Goal: Check status: Check status

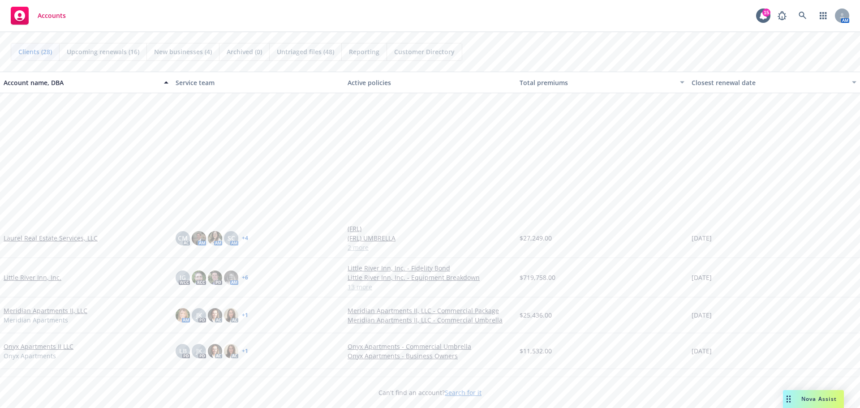
scroll to position [672, 0]
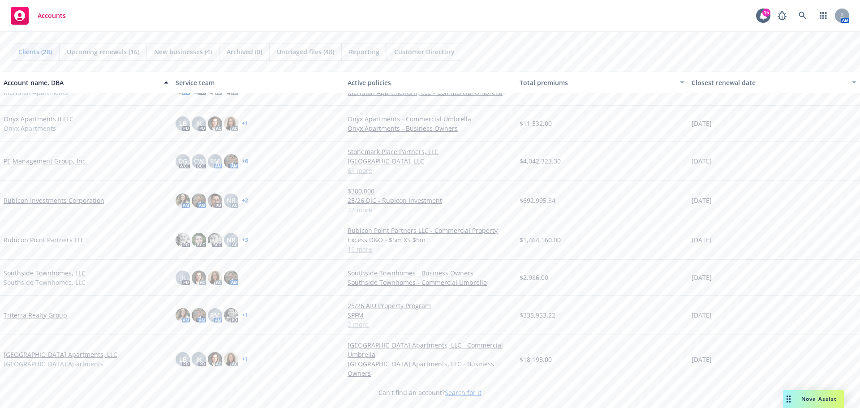
click at [54, 240] on link "Rubicon Point Partners LLC" at bounding box center [44, 239] width 81 height 9
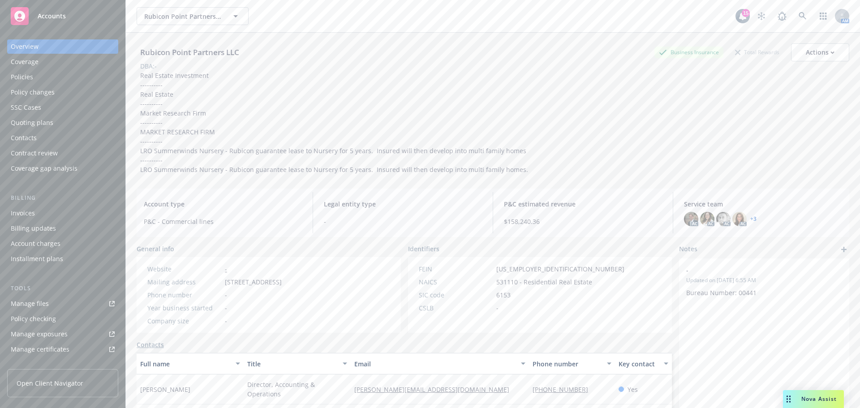
click at [39, 63] on div "Coverage" at bounding box center [63, 62] width 104 height 14
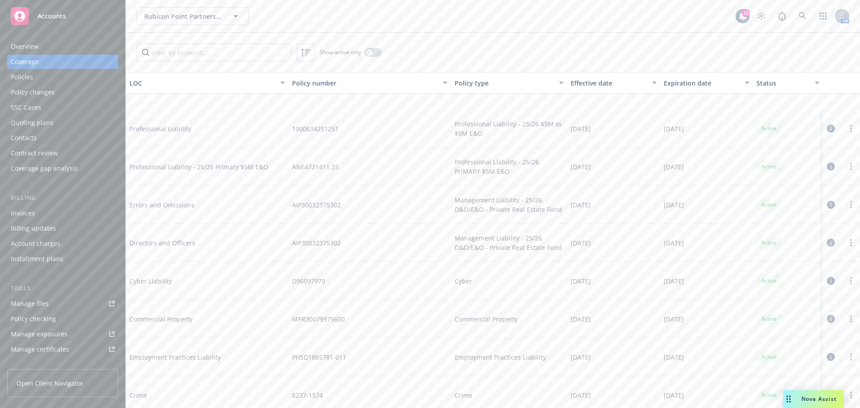
scroll to position [134, 0]
click at [184, 52] on input "Filter by keyword..." at bounding box center [214, 52] width 155 height 18
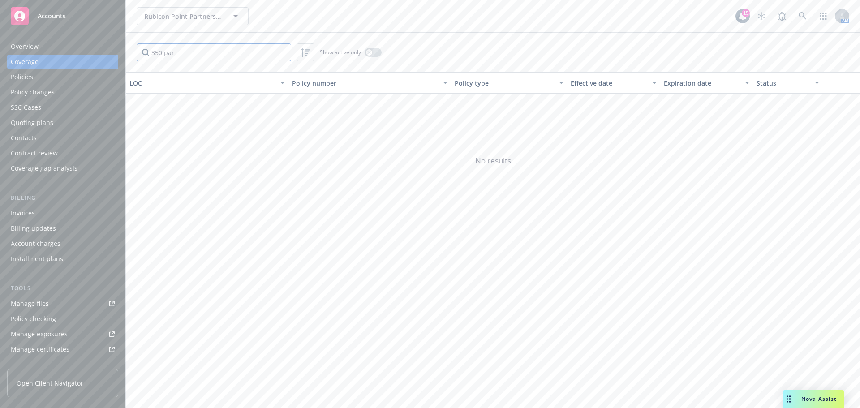
type input "350 par"
click at [53, 72] on div "Policies" at bounding box center [63, 77] width 104 height 14
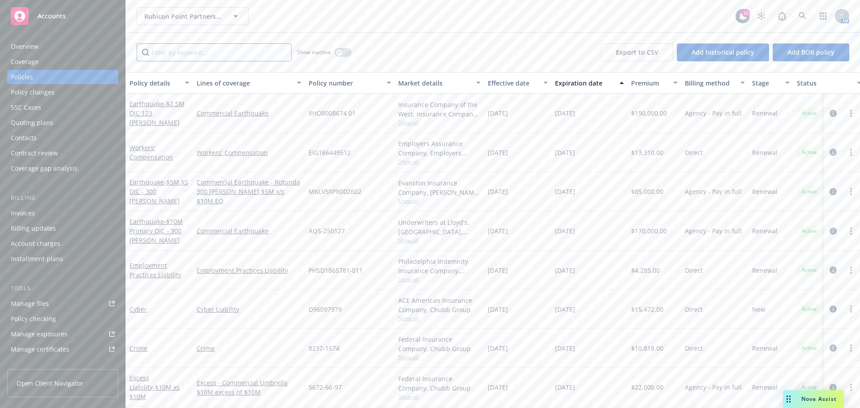
click at [156, 52] on input "Filter by keyword..." at bounding box center [214, 52] width 155 height 18
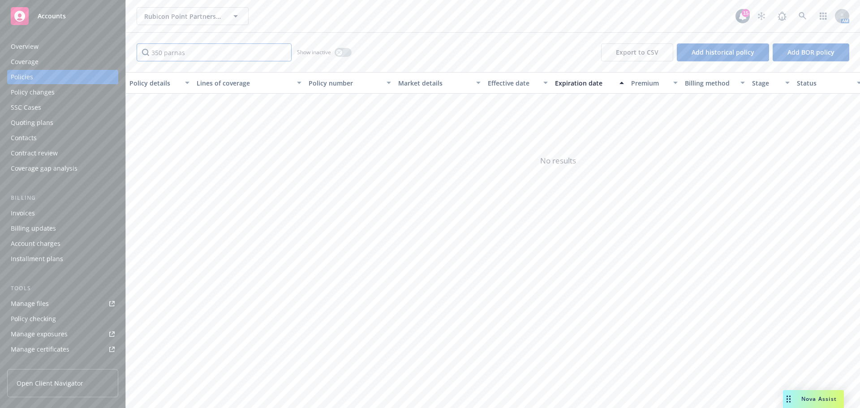
type input "350 parnas"
click at [238, 17] on icon "button" at bounding box center [235, 16] width 11 height 11
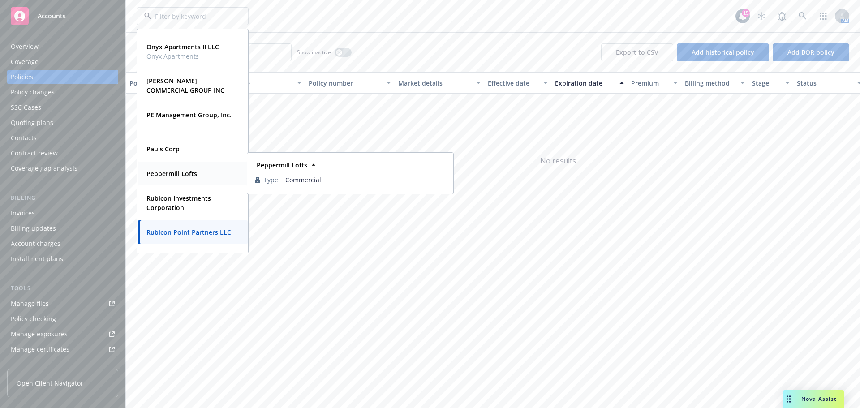
scroll to position [798, 0]
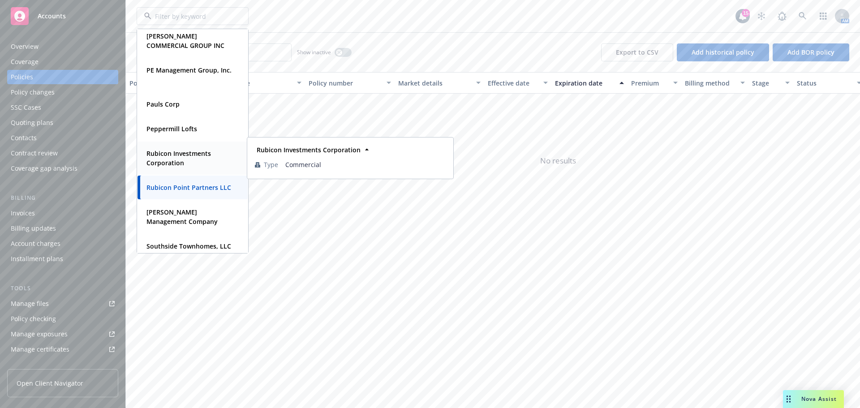
click at [174, 164] on strong "Rubicon Investments Corporation" at bounding box center [178, 158] width 64 height 18
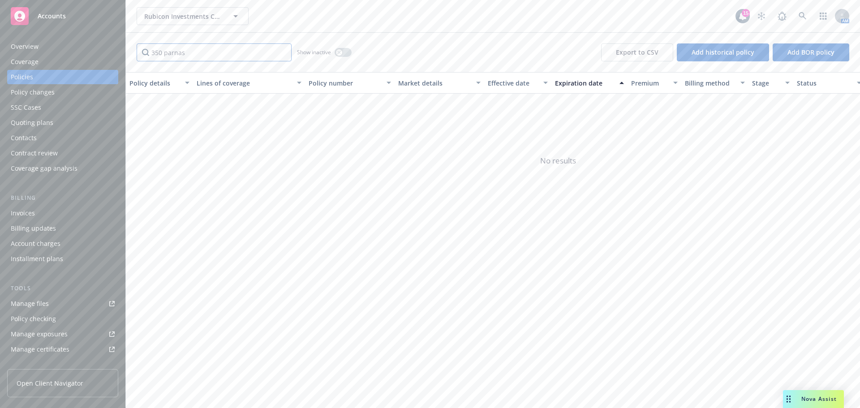
click at [210, 55] on input "350 parnas" at bounding box center [214, 52] width 155 height 18
click at [63, 94] on div "Policy changes" at bounding box center [63, 92] width 104 height 14
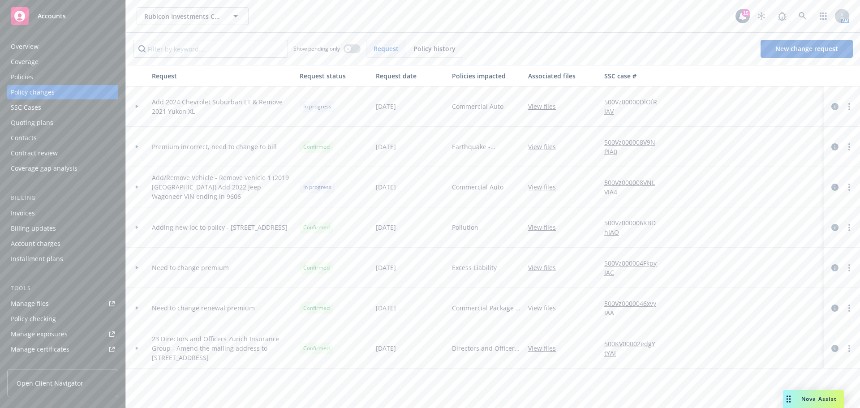
click at [53, 81] on div "Policies" at bounding box center [63, 77] width 104 height 14
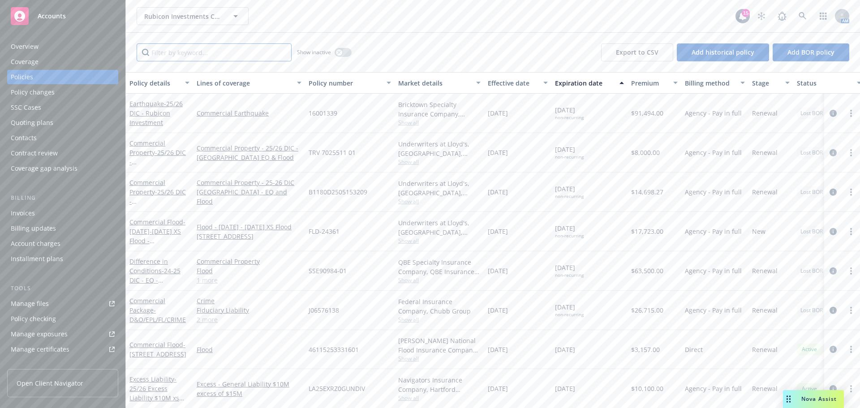
click at [176, 53] on input "Filter by keyword..." at bounding box center [214, 52] width 155 height 18
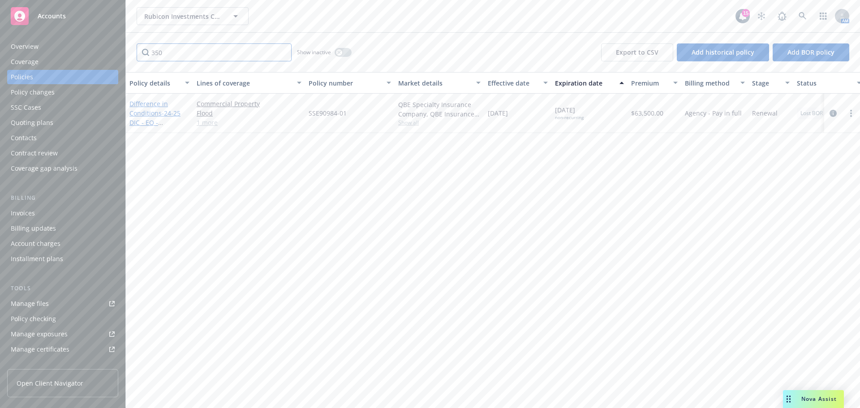
type input "350"
click at [163, 103] on link "Difference in Conditions - 24-25 DIC - EQ - East Wenatchee" at bounding box center [157, 122] width 56 height 46
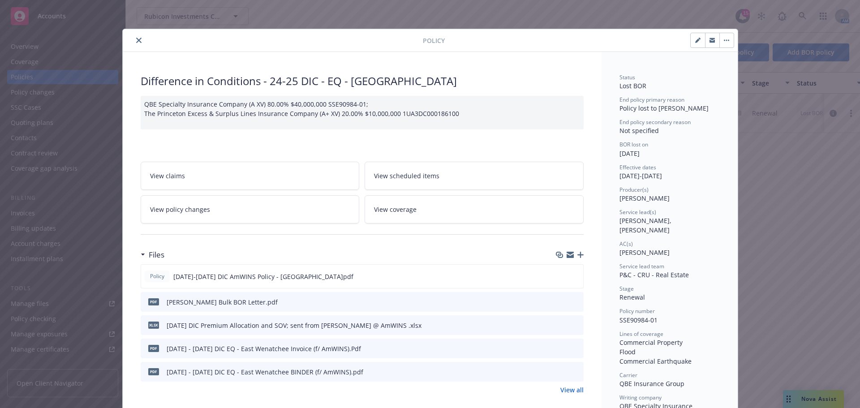
click at [133, 41] on button "close" at bounding box center [138, 40] width 11 height 11
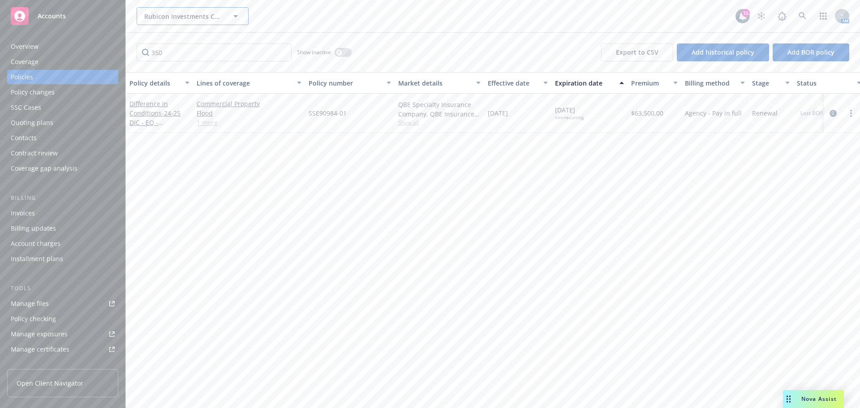
click at [239, 19] on icon "button" at bounding box center [235, 16] width 11 height 11
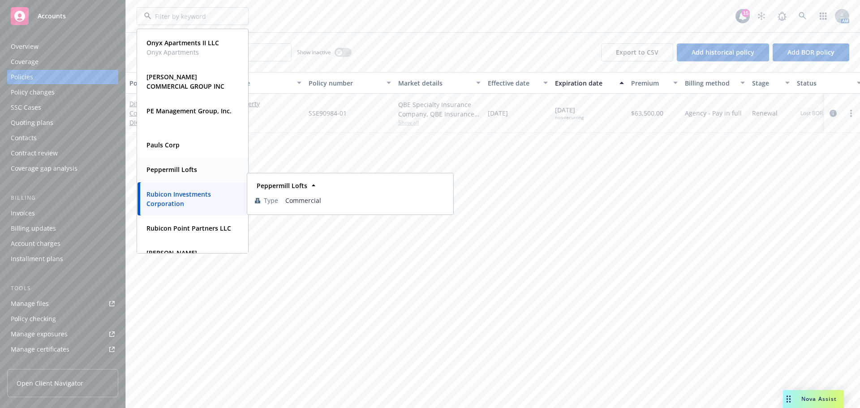
scroll to position [806, 0]
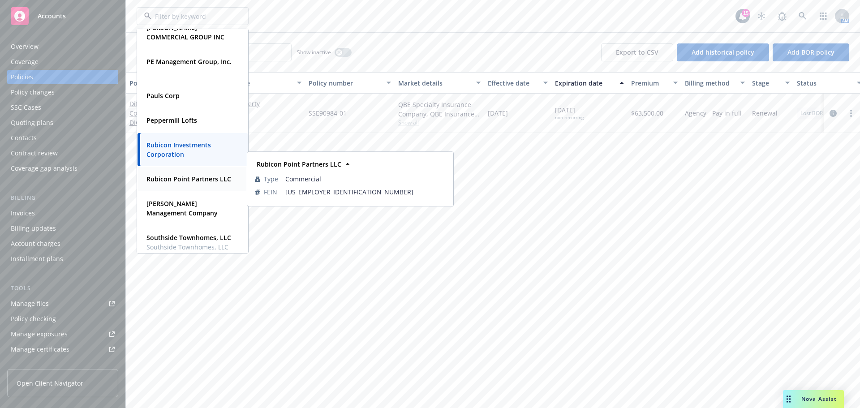
click at [175, 177] on strong "Rubicon Point Partners LLC" at bounding box center [188, 179] width 85 height 9
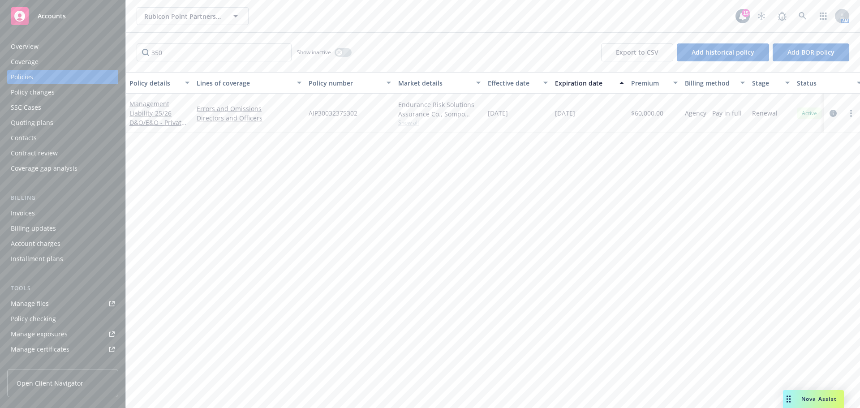
click at [67, 76] on div "Policies" at bounding box center [63, 77] width 104 height 14
click at [13, 89] on div "Policy changes" at bounding box center [33, 92] width 44 height 14
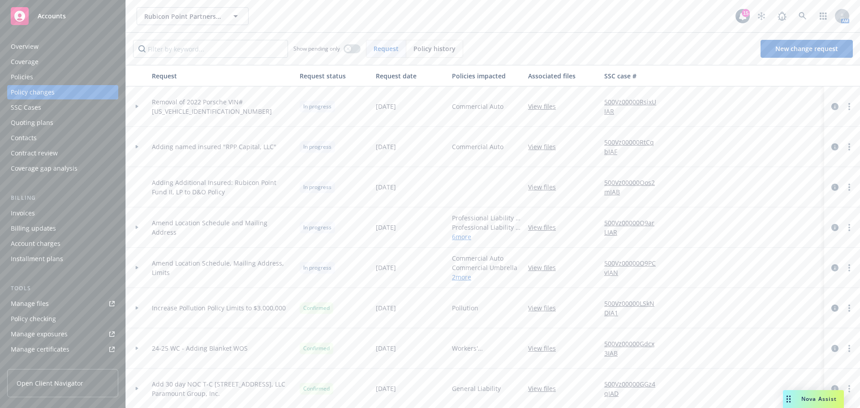
click at [17, 75] on div "Policies" at bounding box center [22, 77] width 22 height 14
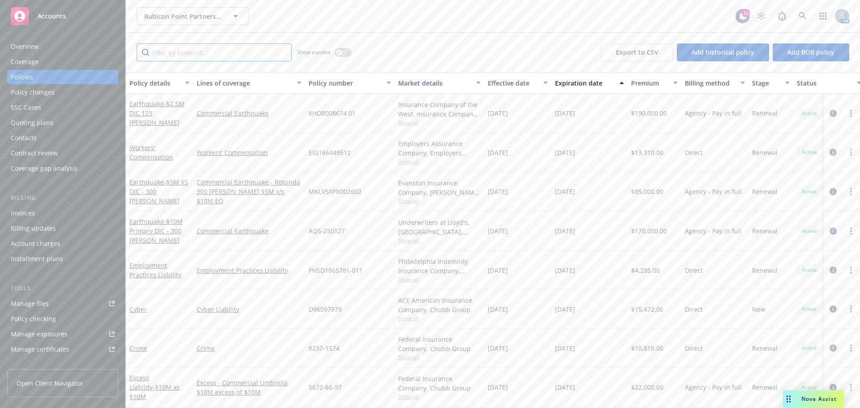
click at [180, 54] on input "Filter by keyword..." at bounding box center [214, 52] width 155 height 18
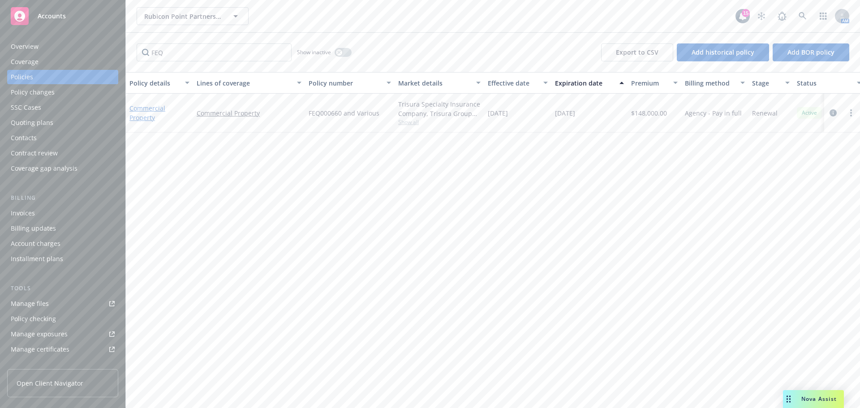
click at [155, 110] on link "Commercial Property" at bounding box center [147, 113] width 36 height 18
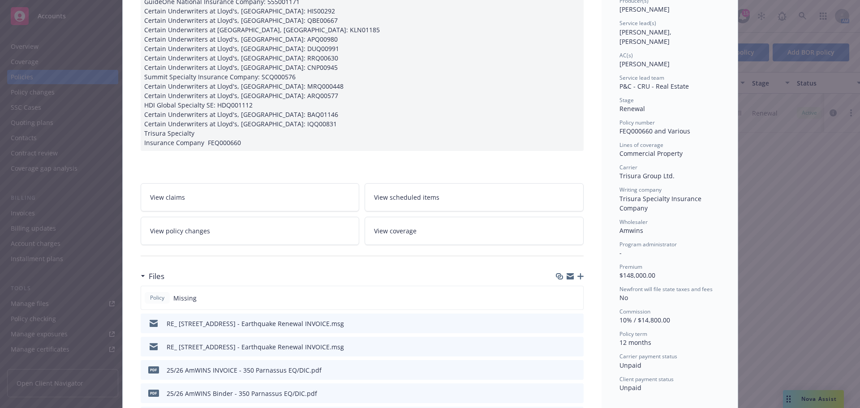
scroll to position [179, 0]
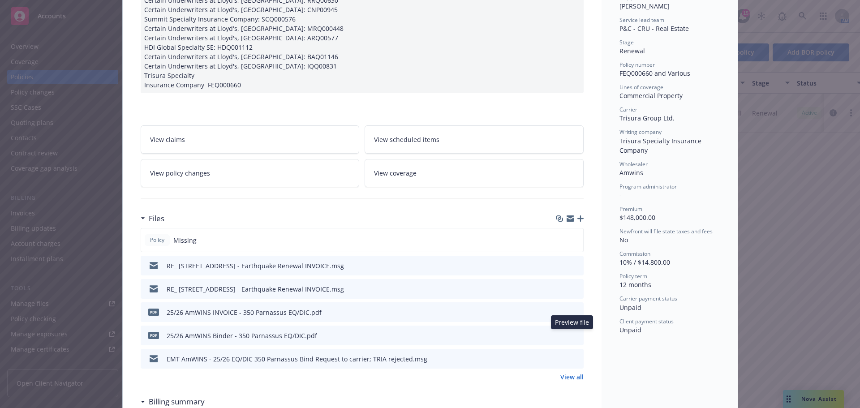
click at [573, 335] on icon "preview file" at bounding box center [575, 335] width 8 height 6
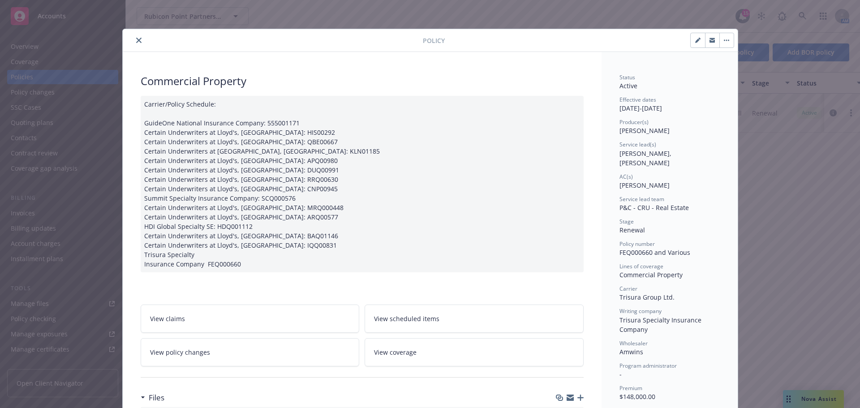
click at [136, 38] on icon "close" at bounding box center [138, 40] width 5 height 5
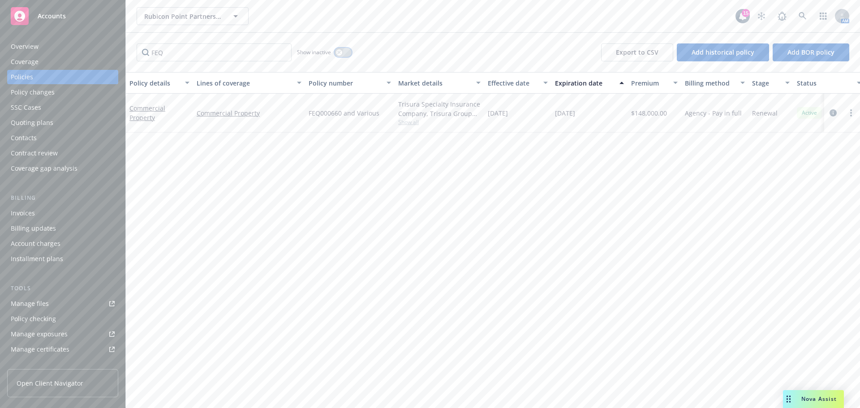
click at [343, 53] on button "button" at bounding box center [343, 52] width 17 height 9
click at [336, 53] on button "button" at bounding box center [343, 52] width 17 height 9
click at [217, 55] on input "FEQ" at bounding box center [214, 52] width 155 height 18
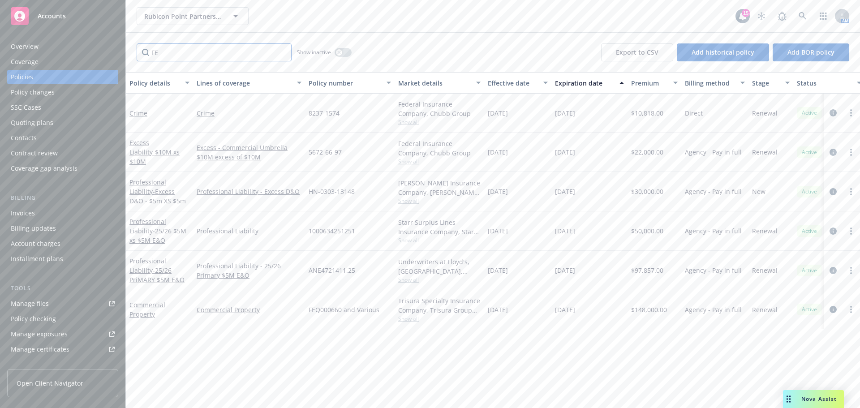
type input "F"
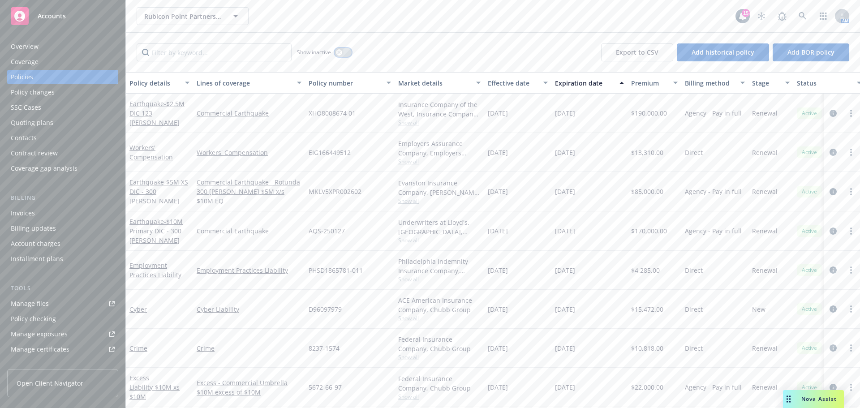
click at [348, 50] on button "button" at bounding box center [343, 52] width 17 height 9
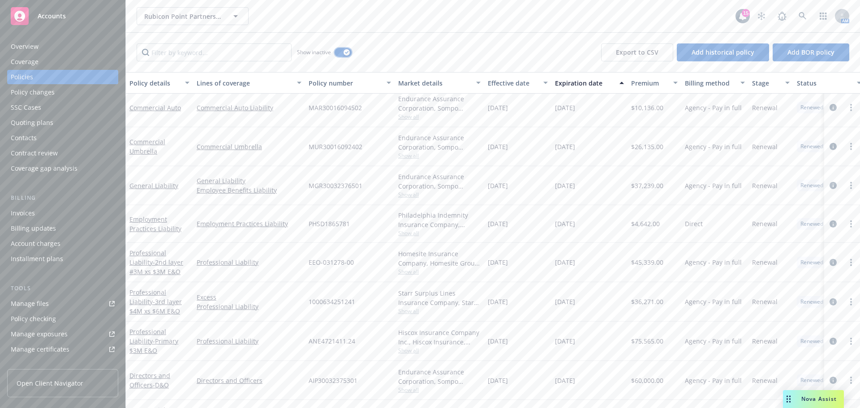
scroll to position [2866, 0]
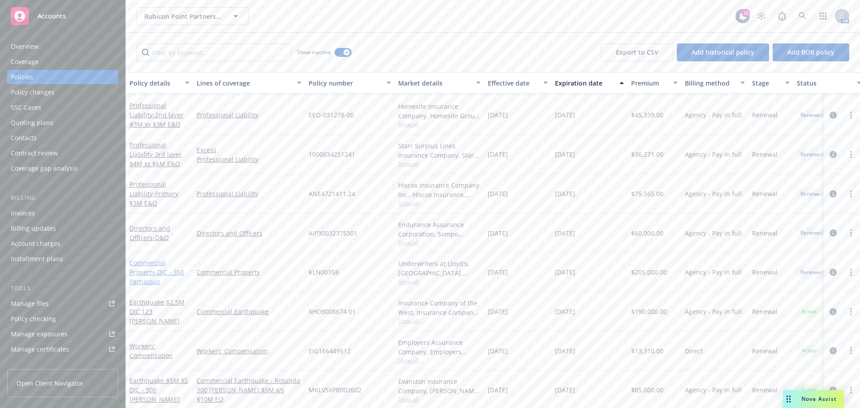
click at [144, 261] on link "Commercial Property - DIC - 350 Parnassus" at bounding box center [156, 271] width 55 height 27
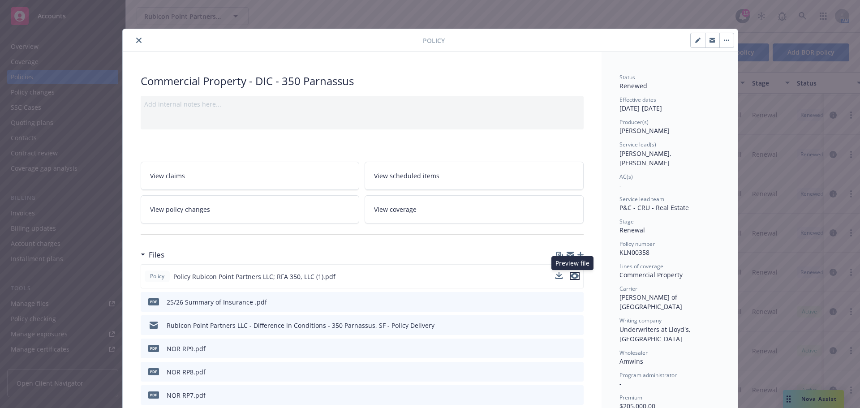
click at [571, 276] on icon "preview file" at bounding box center [575, 276] width 8 height 6
click at [136, 39] on icon "close" at bounding box center [138, 40] width 5 height 5
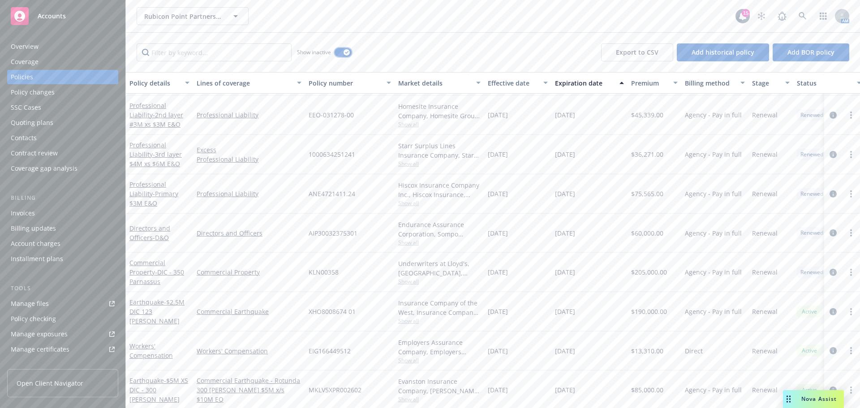
click at [336, 56] on button "button" at bounding box center [343, 52] width 17 height 9
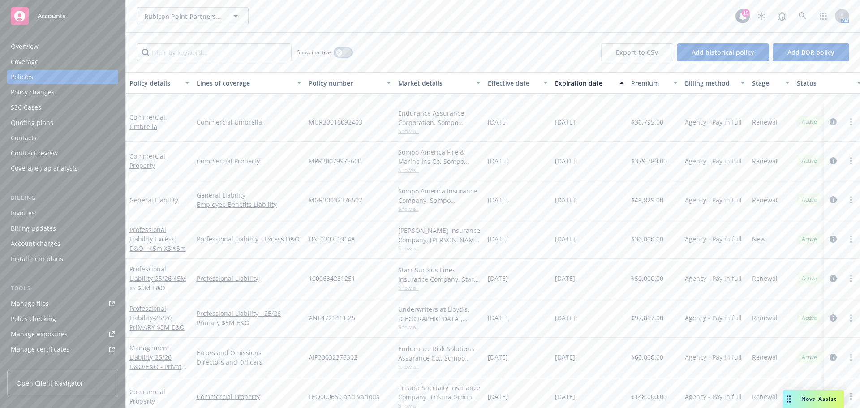
scroll to position [367, 0]
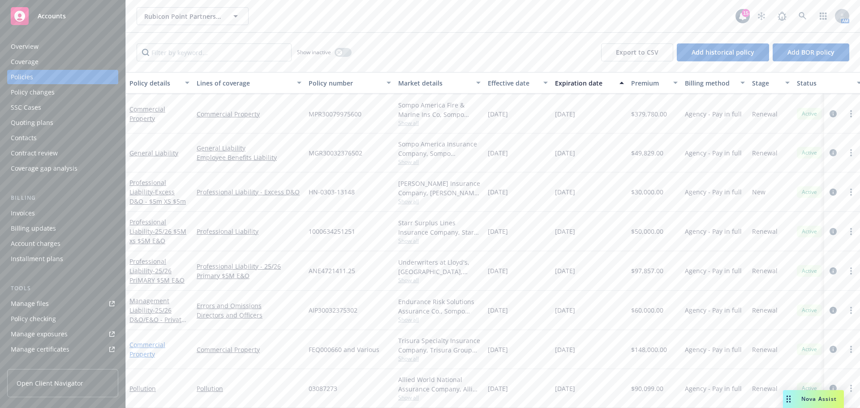
click at [153, 340] on link "Commercial Property" at bounding box center [147, 349] width 36 height 18
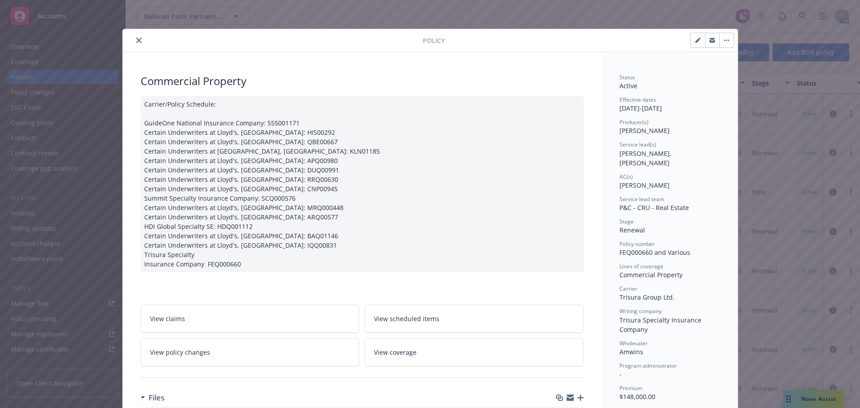
click at [153, 366] on div at bounding box center [362, 377] width 443 height 22
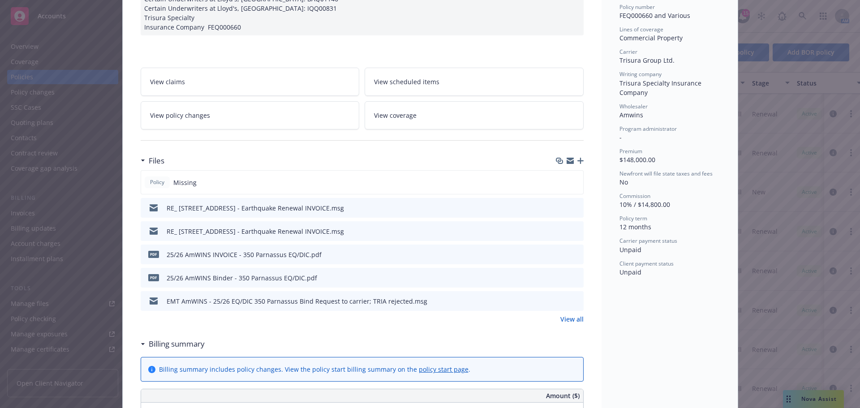
scroll to position [251, 0]
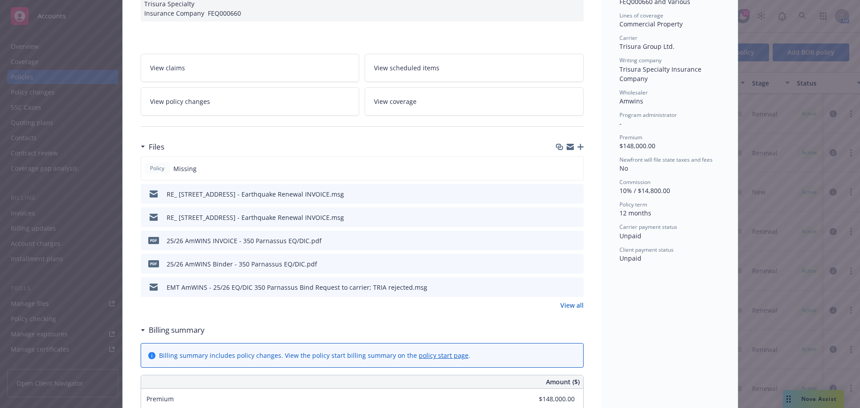
click at [571, 263] on icon "preview file" at bounding box center [575, 263] width 8 height 6
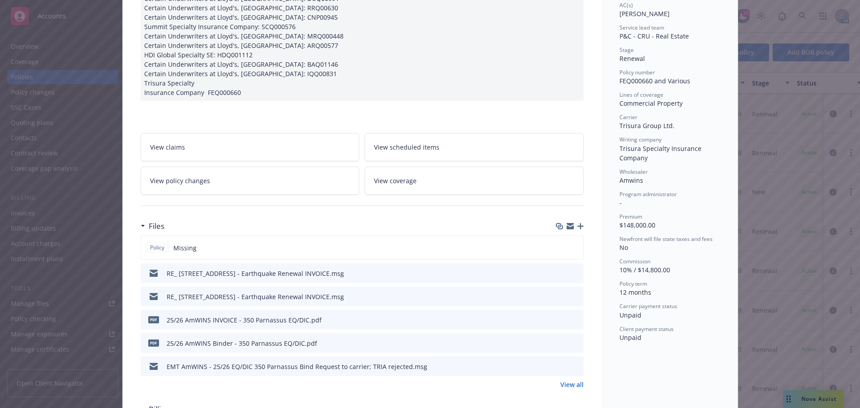
scroll to position [179, 0]
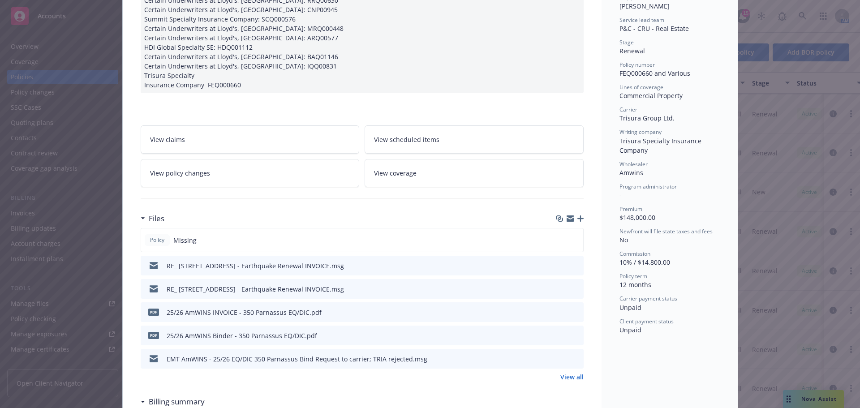
click at [561, 378] on link "View all" at bounding box center [571, 376] width 23 height 9
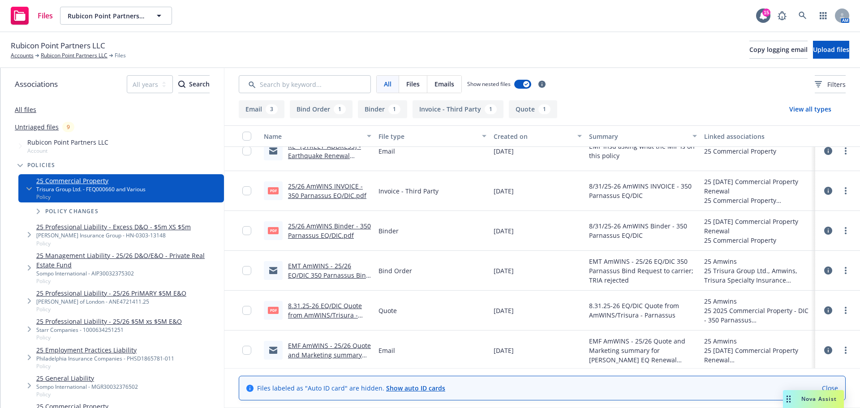
scroll to position [58, 0]
click at [57, 55] on link "Rubicon Point Partners LLC" at bounding box center [74, 56] width 67 height 8
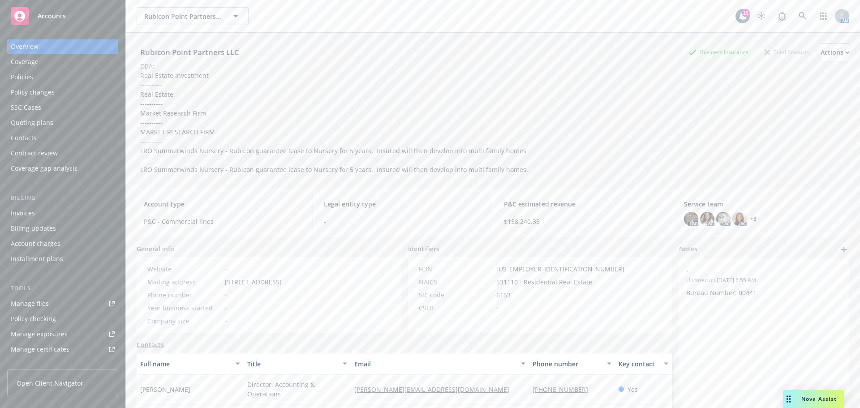
click at [46, 125] on div "Quoting plans" at bounding box center [32, 123] width 43 height 14
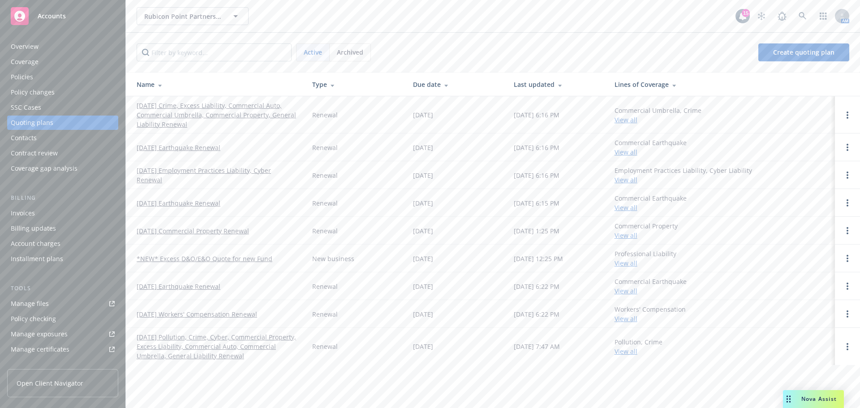
click at [60, 79] on div "Policies" at bounding box center [63, 77] width 104 height 14
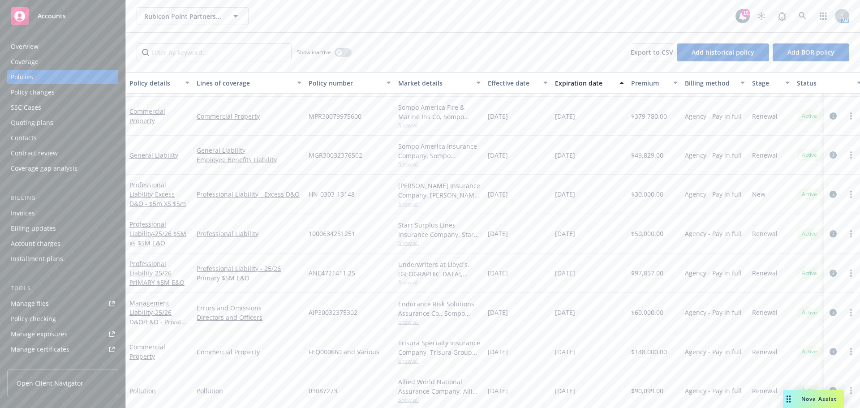
scroll to position [367, 0]
click at [147, 340] on link "Commercial Property" at bounding box center [147, 349] width 36 height 18
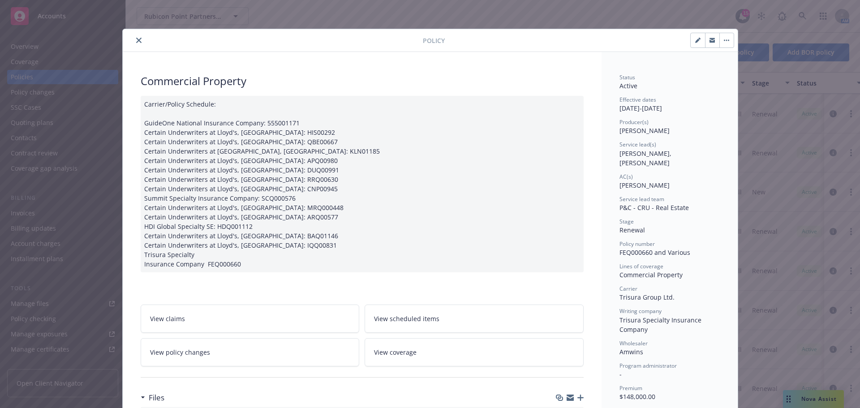
click at [136, 39] on icon "close" at bounding box center [138, 40] width 5 height 5
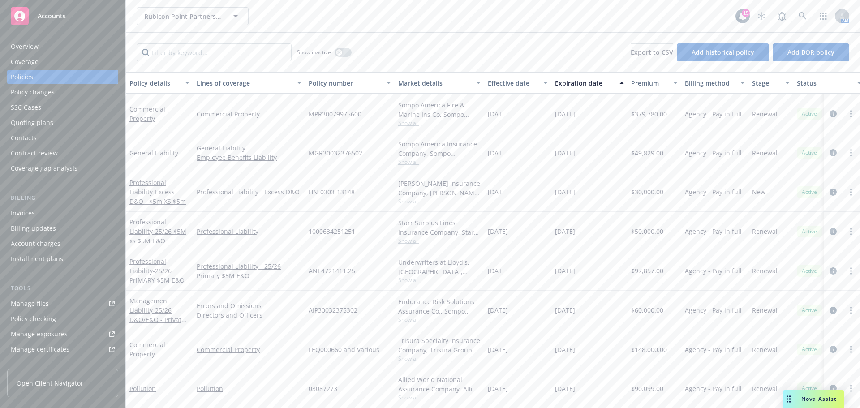
click at [55, 118] on div "Quoting plans" at bounding box center [63, 123] width 104 height 14
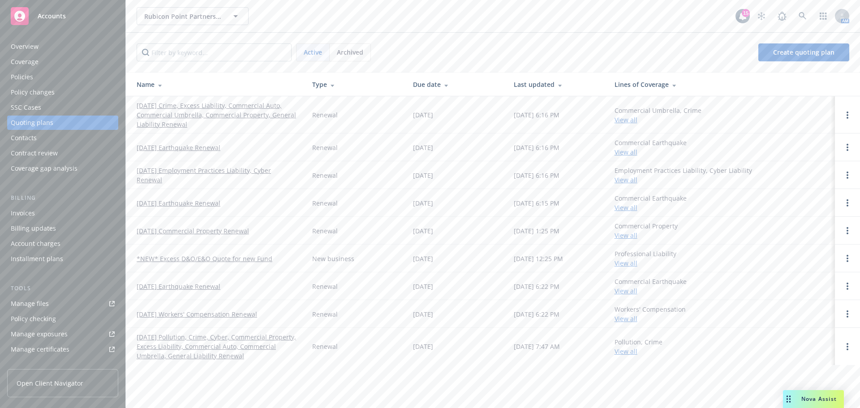
click at [205, 229] on link "08/31/25 Commercial Property Renewal" at bounding box center [193, 230] width 112 height 9
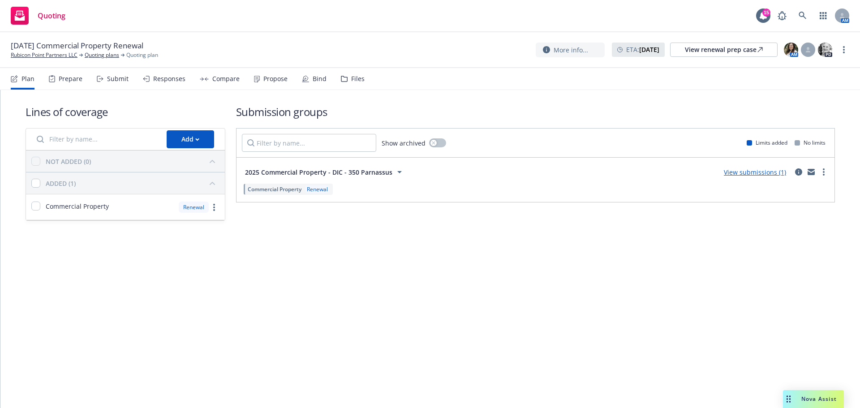
click at [756, 174] on link "View submissions (1)" at bounding box center [755, 172] width 62 height 9
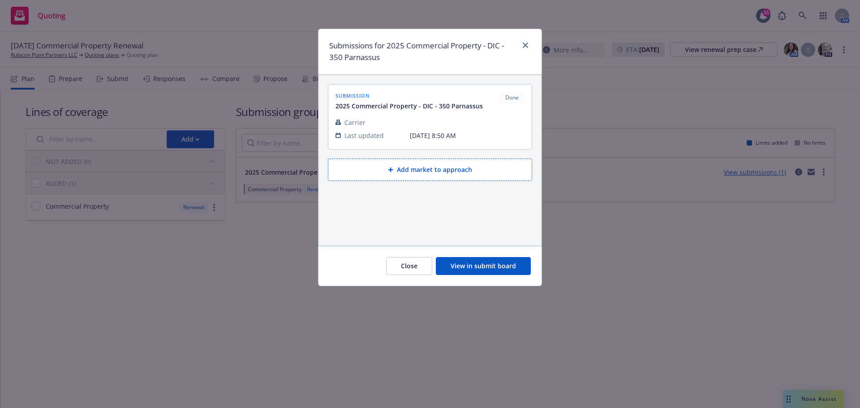
click at [477, 266] on button "View in submit board" at bounding box center [483, 266] width 95 height 18
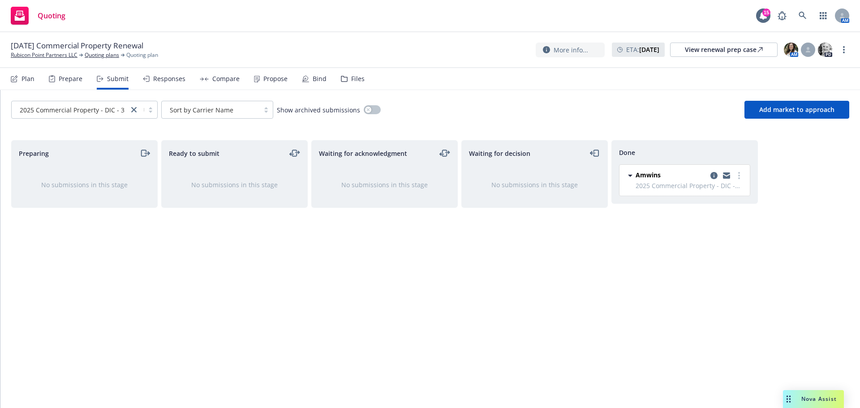
click at [164, 76] on div "Responses" at bounding box center [169, 78] width 32 height 7
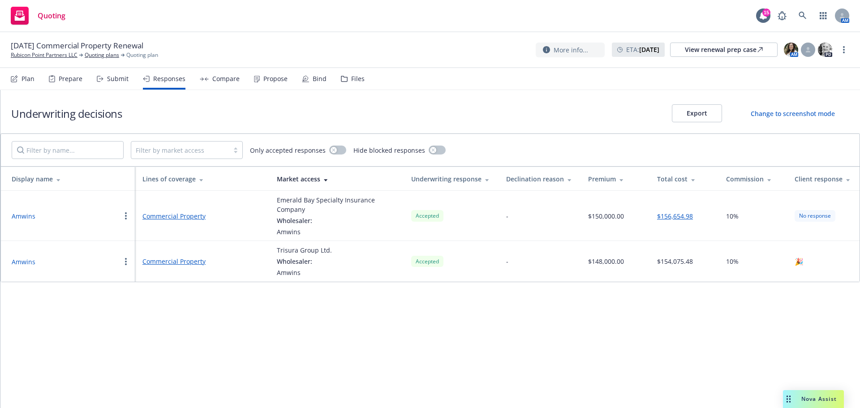
click at [31, 83] on div "Plan" at bounding box center [23, 78] width 24 height 21
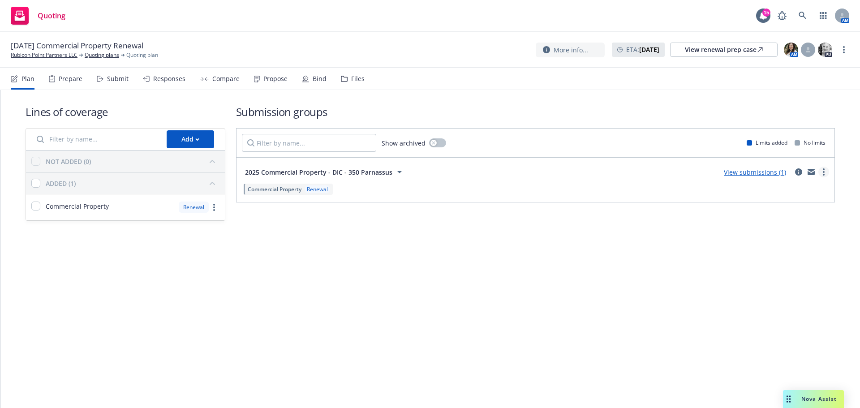
click at [822, 172] on link "more" at bounding box center [823, 172] width 11 height 11
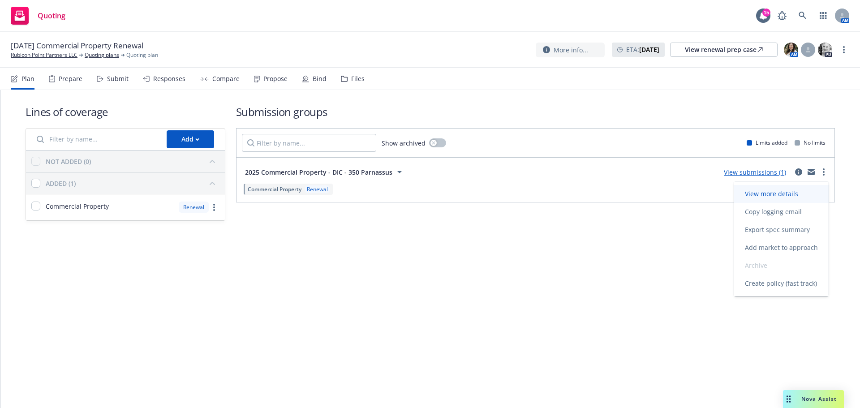
click at [798, 198] on link "View more details" at bounding box center [781, 194] width 94 height 18
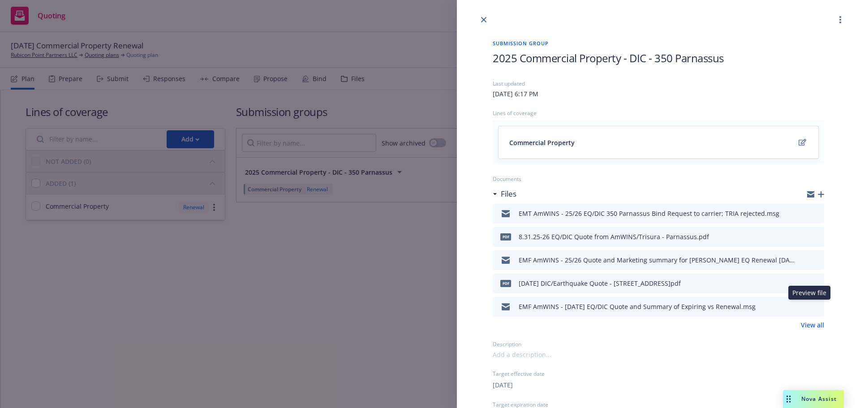
click at [811, 306] on icon "preview file" at bounding box center [815, 306] width 8 height 6
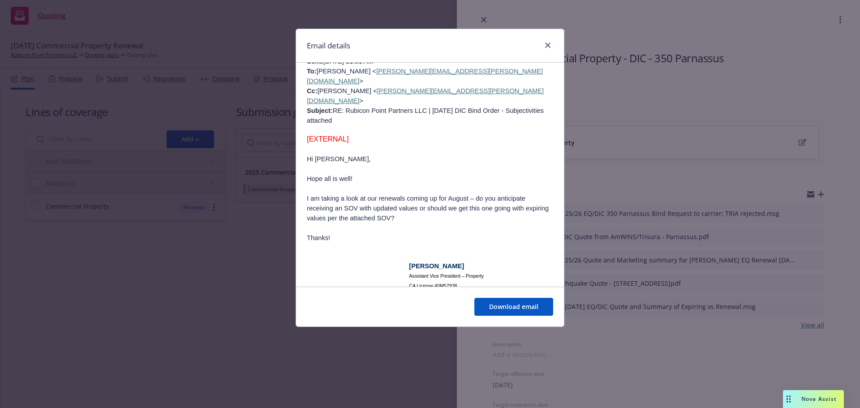
scroll to position [2329, 0]
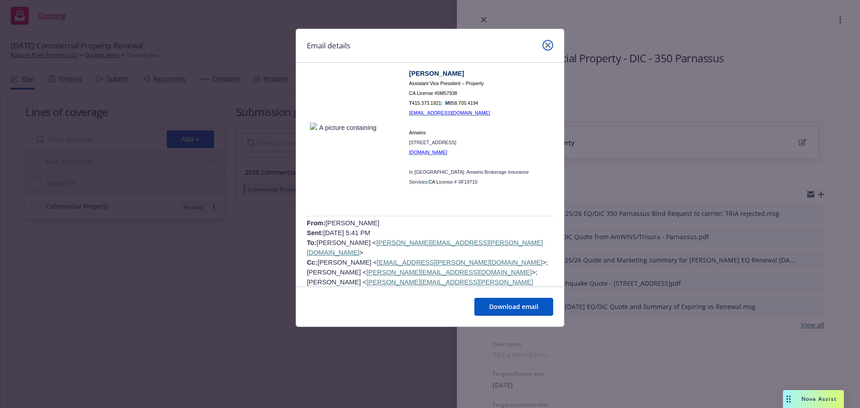
click at [545, 44] on icon "close" at bounding box center [547, 45] width 5 height 5
